Goal: Find specific page/section: Find specific page/section

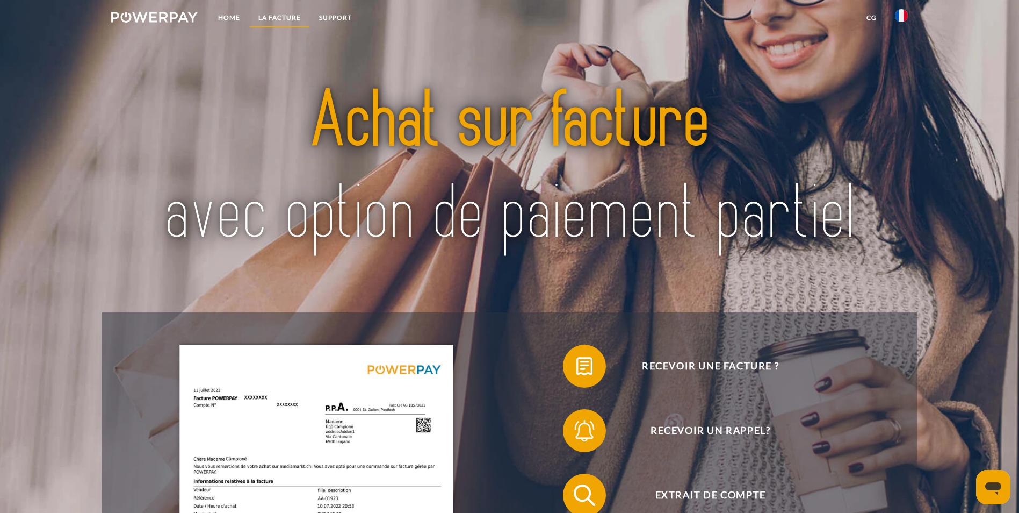
click at [285, 14] on link "LA FACTURE" at bounding box center [279, 17] width 61 height 19
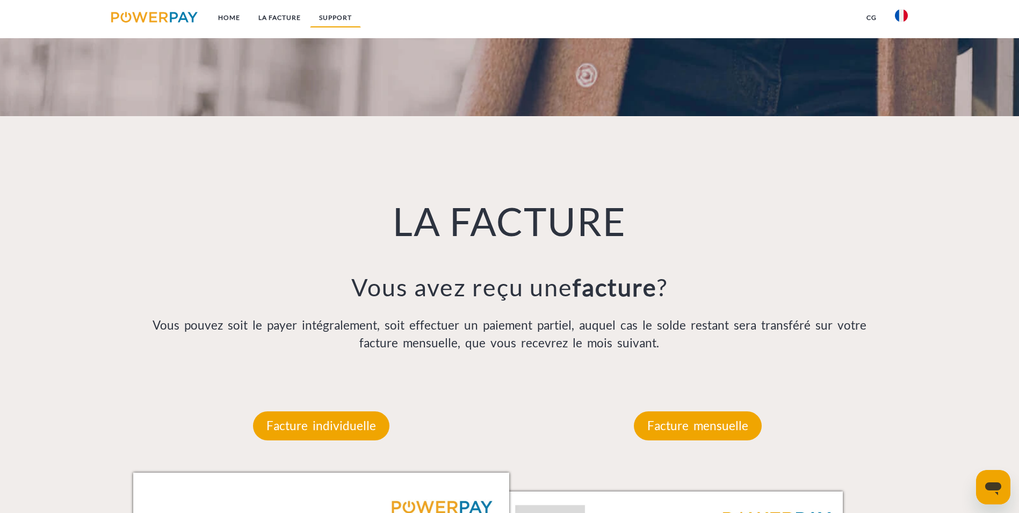
click at [330, 16] on link "Support" at bounding box center [335, 17] width 51 height 19
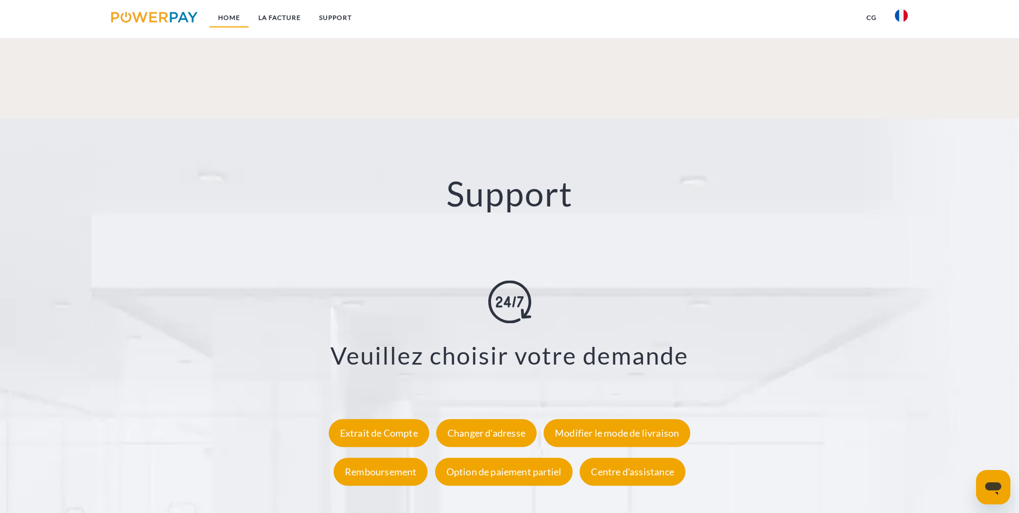
click at [232, 19] on link "Home" at bounding box center [229, 17] width 40 height 19
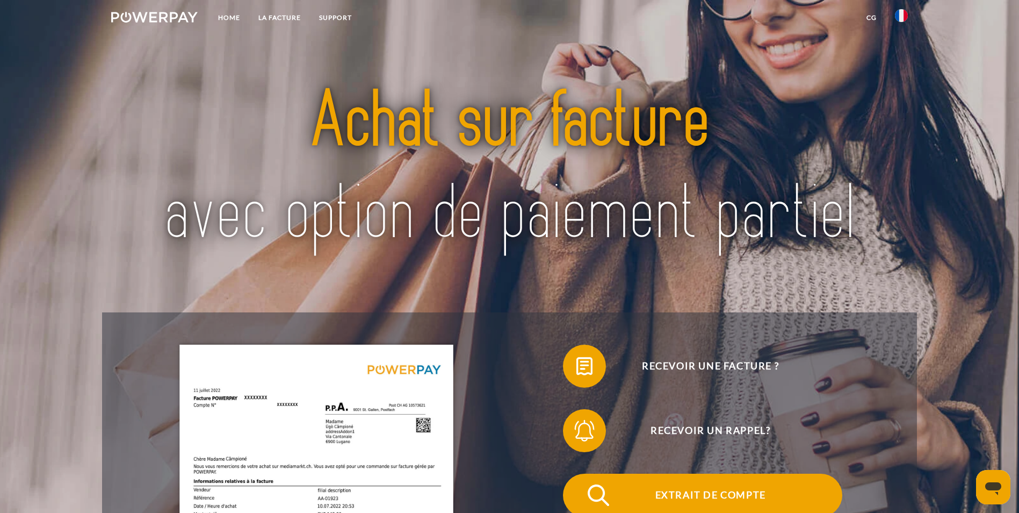
click at [579, 473] on span "Extrait de compte" at bounding box center [710, 494] width 263 height 43
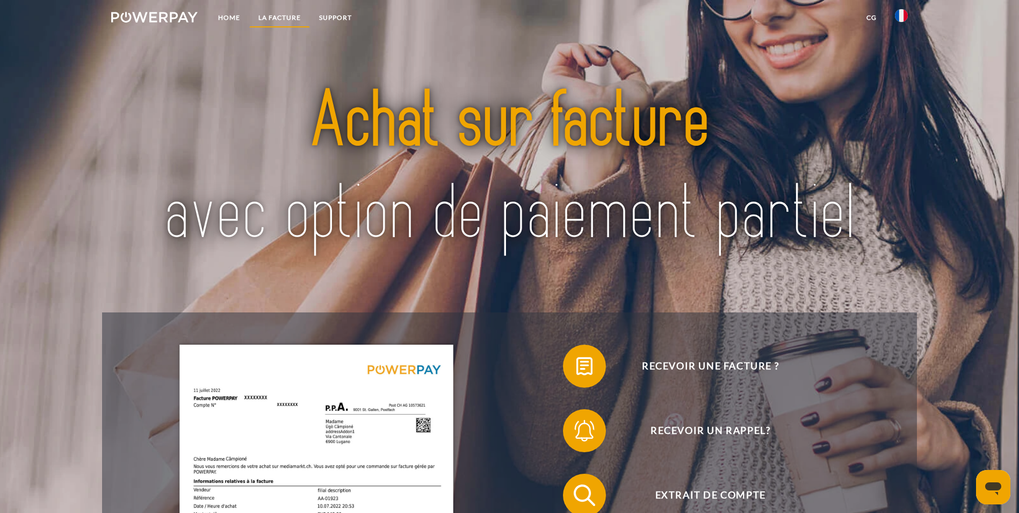
click at [275, 20] on link "LA FACTURE" at bounding box center [279, 17] width 61 height 19
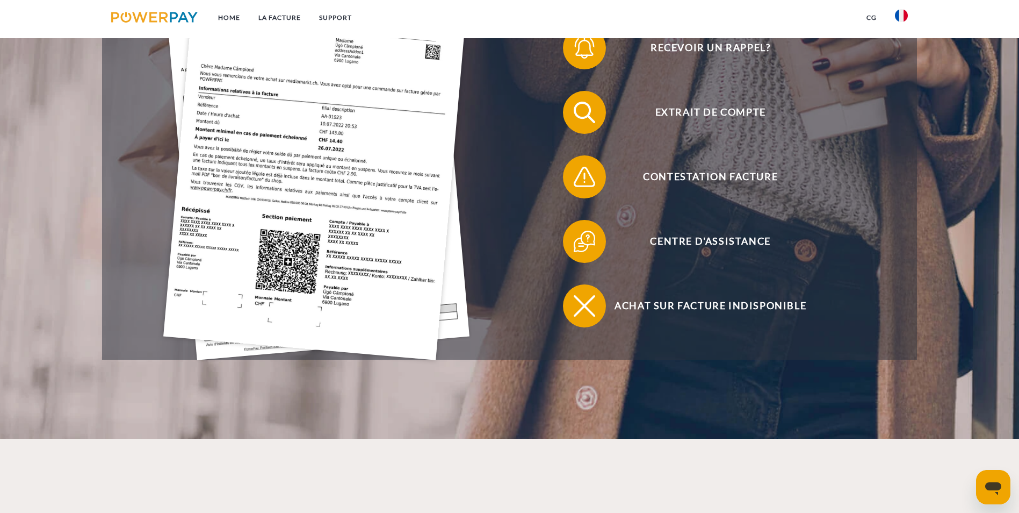
scroll to position [114, 0]
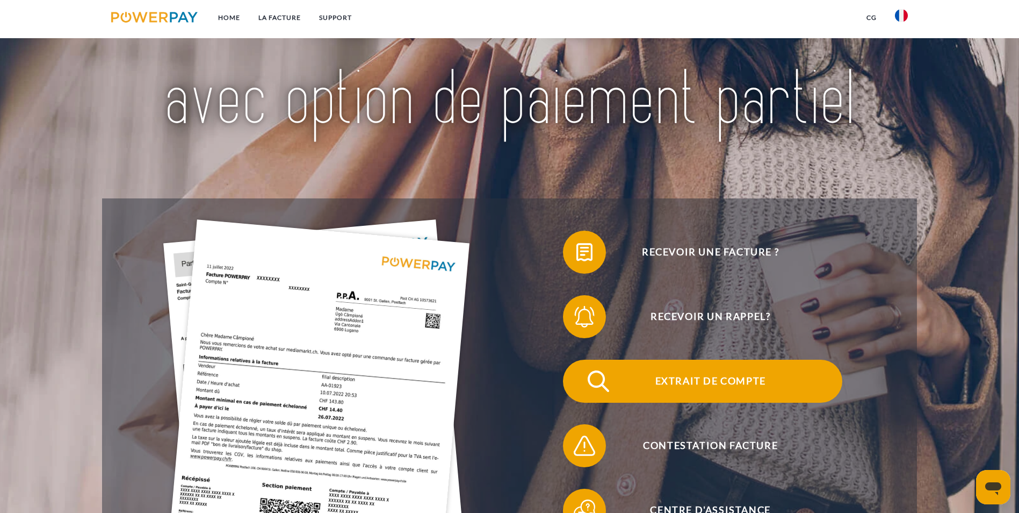
click at [579, 359] on span "Extrait de compte" at bounding box center [710, 380] width 263 height 43
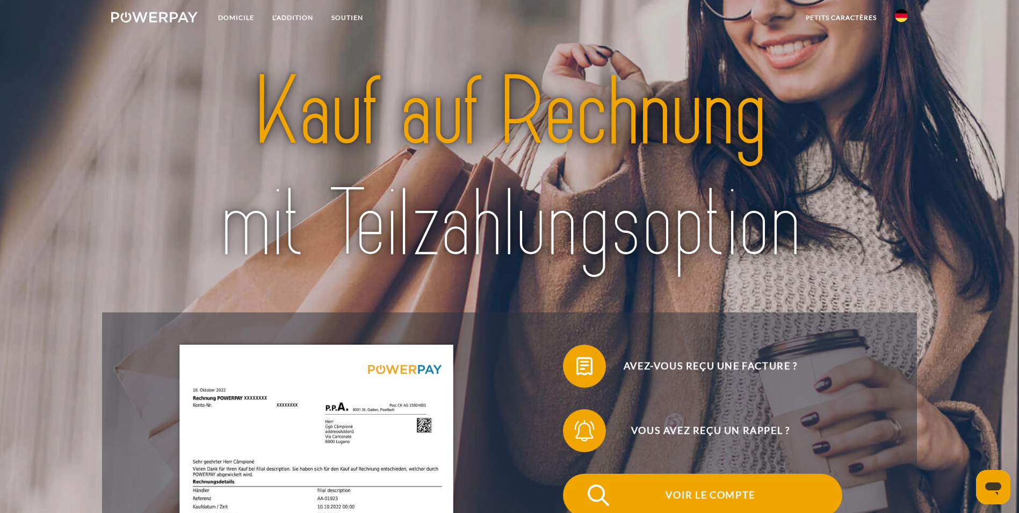
click at [579, 473] on span "Voir le compte" at bounding box center [710, 494] width 263 height 43
